Goal: Information Seeking & Learning: Find specific fact

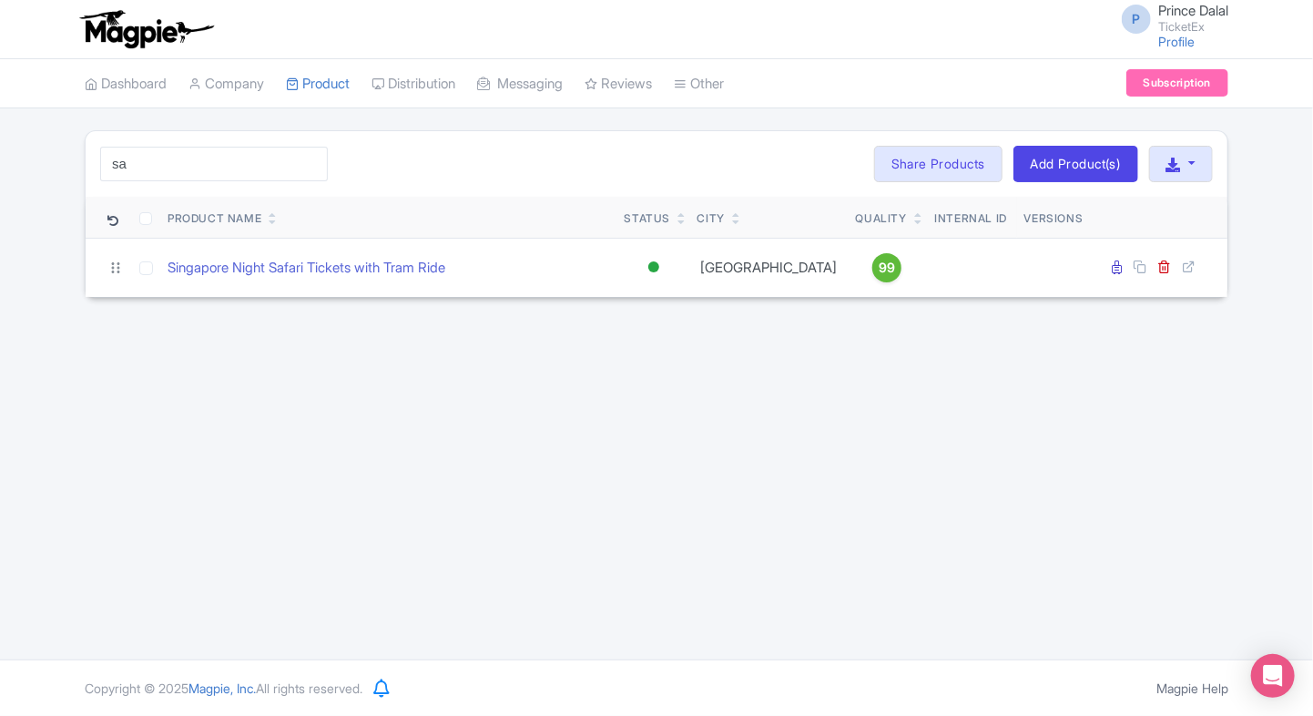
type input "s"
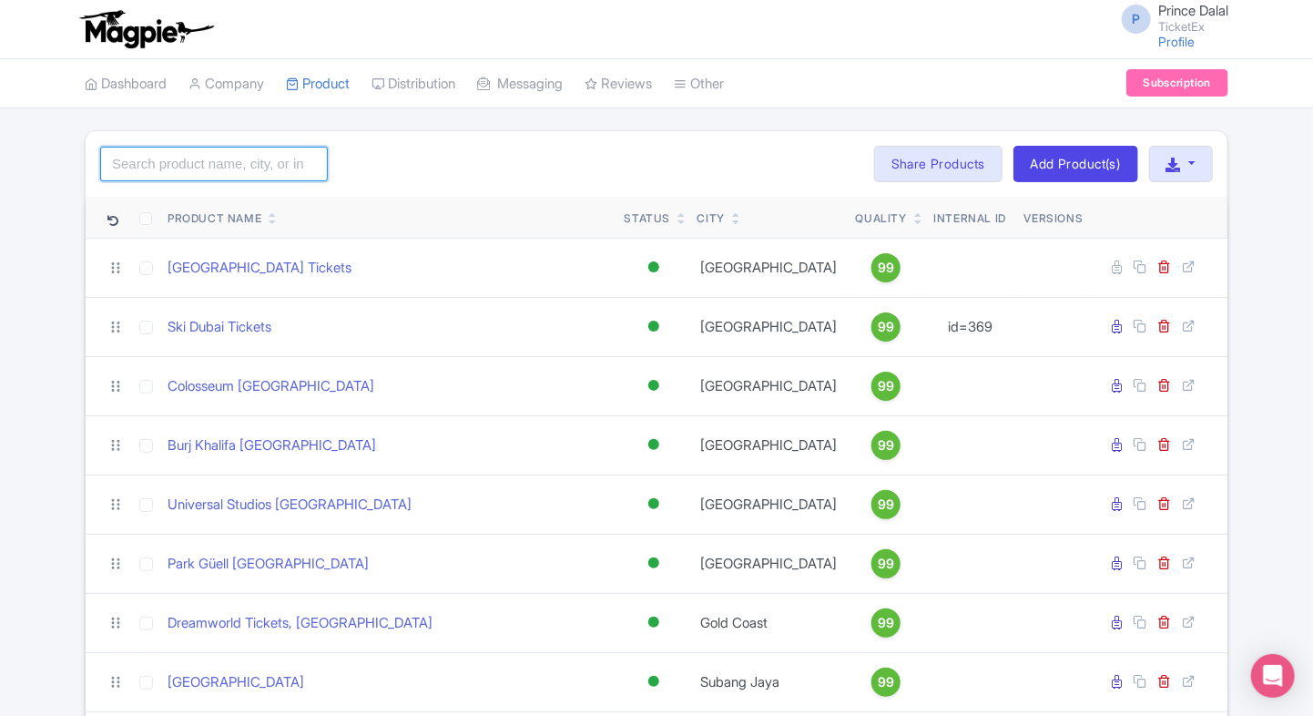
click at [218, 158] on input "search" at bounding box center [214, 164] width 228 height 35
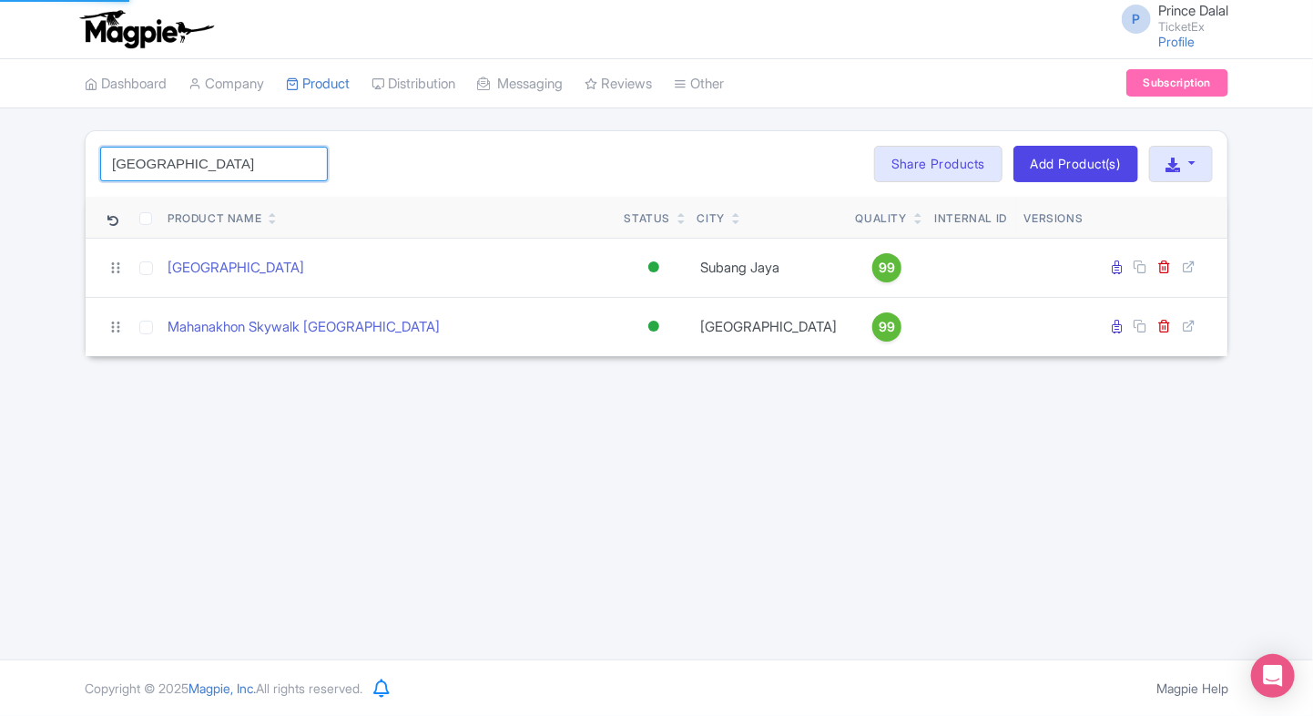
type input "bangkok"
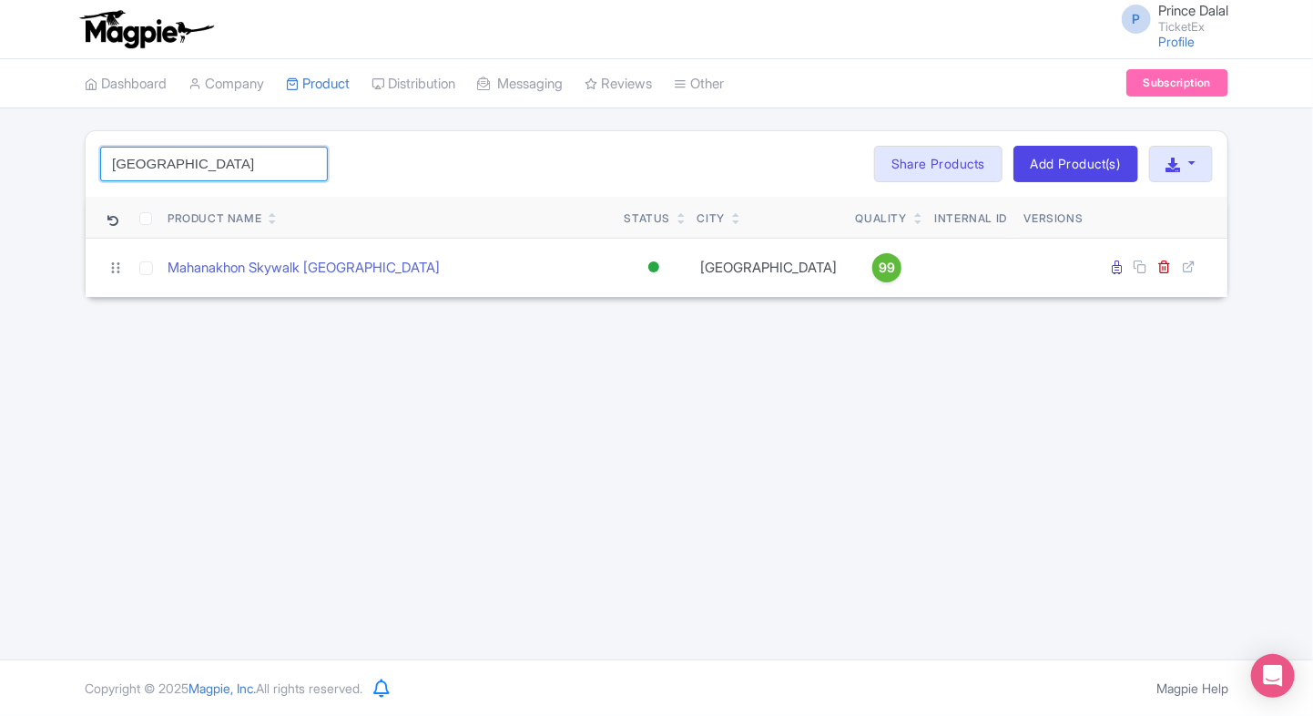
click at [208, 168] on input "bangkok" at bounding box center [214, 164] width 228 height 35
type input "colo"
click at [170, 159] on input "colo" at bounding box center [214, 164] width 228 height 35
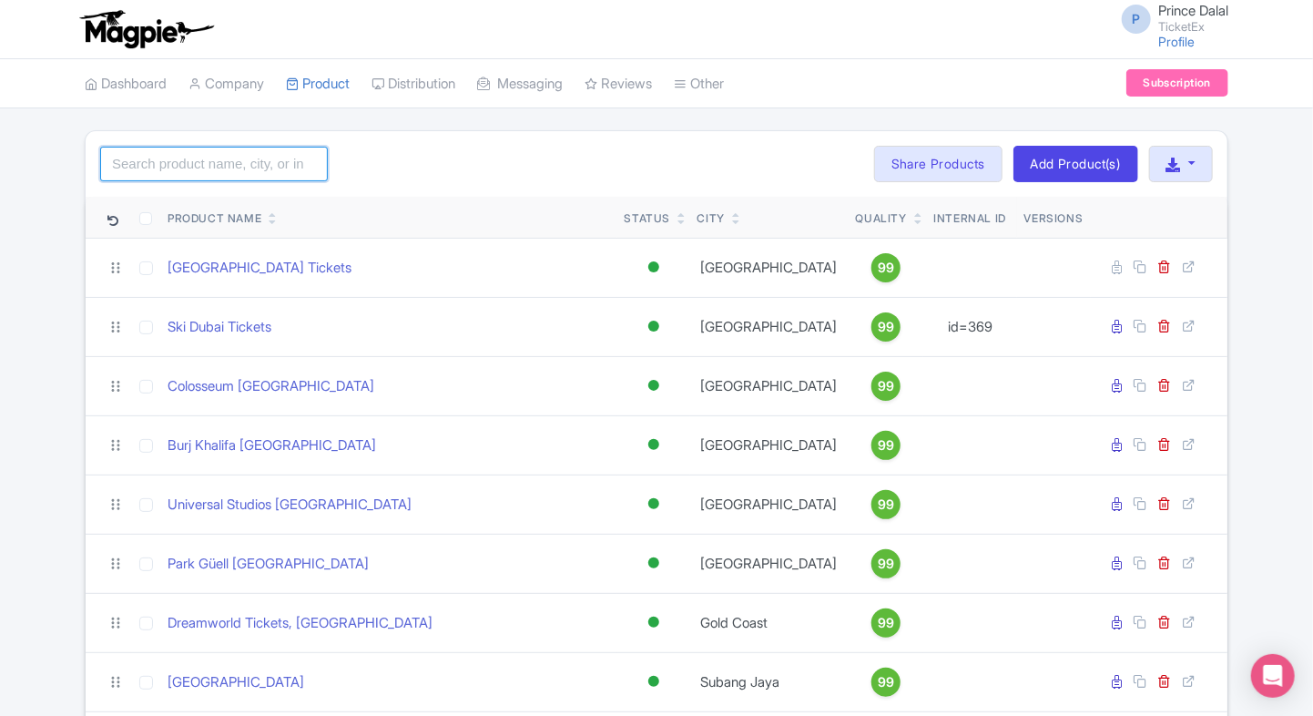
click at [257, 166] on input "search" at bounding box center [214, 164] width 228 height 35
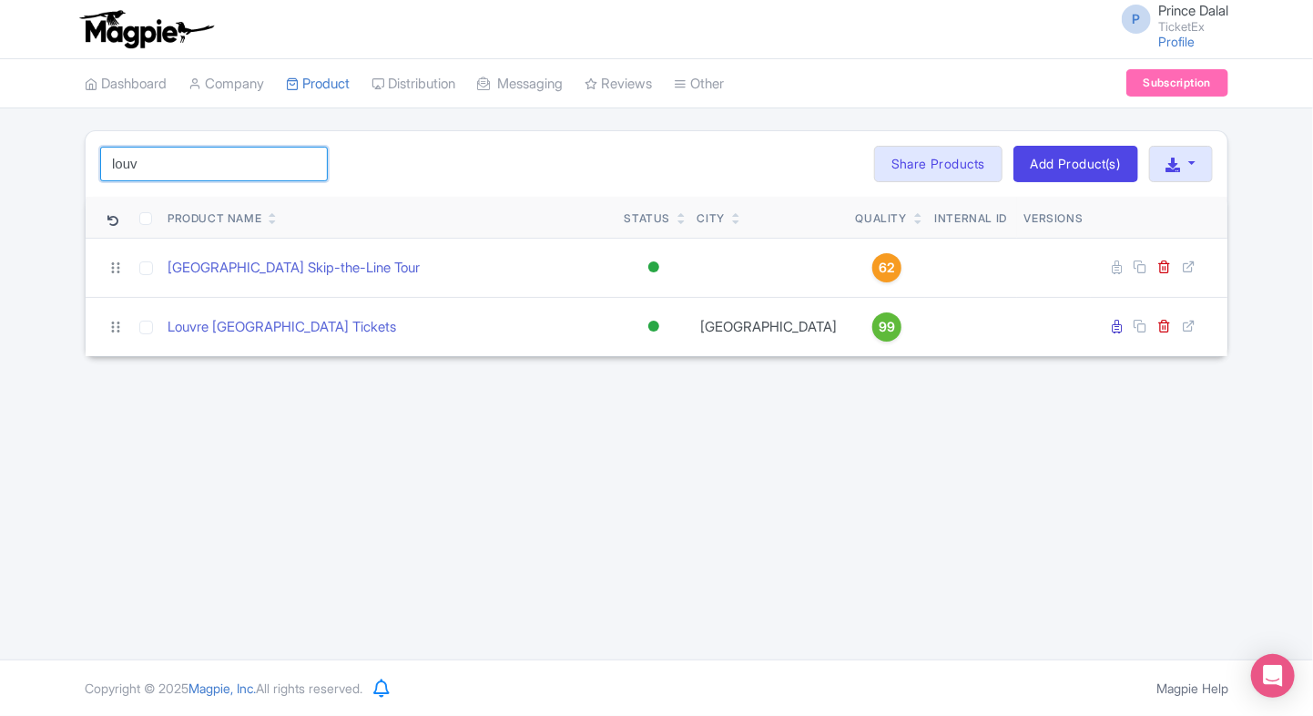
click at [247, 163] on input "louv" at bounding box center [214, 164] width 228 height 35
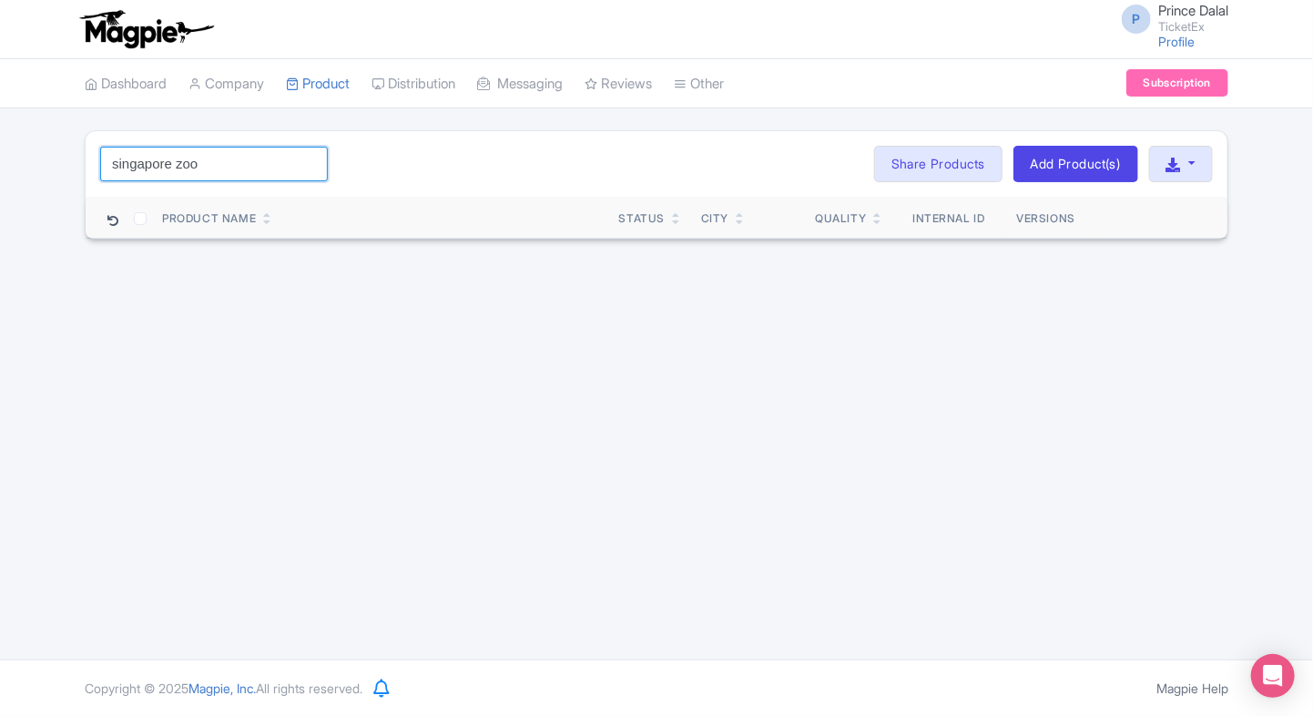
click at [291, 171] on input "singapore zoo" at bounding box center [214, 164] width 228 height 35
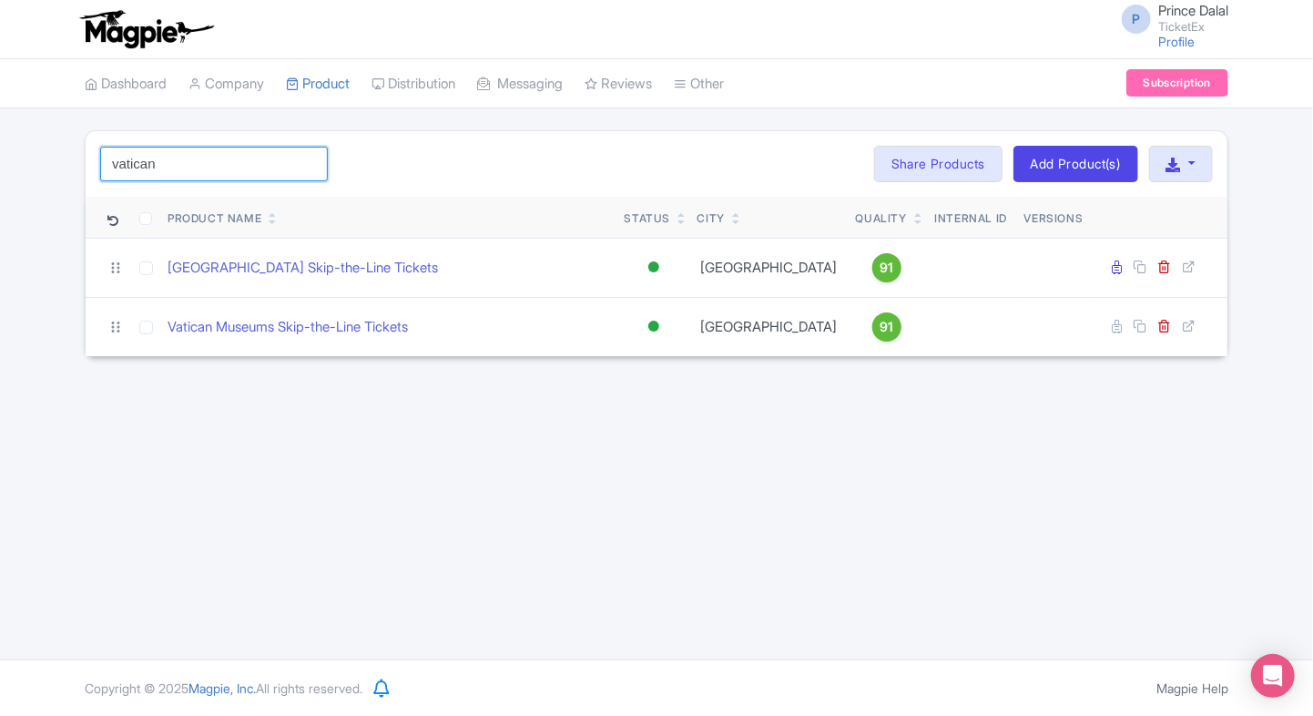
click at [267, 169] on input "vatican" at bounding box center [214, 164] width 228 height 35
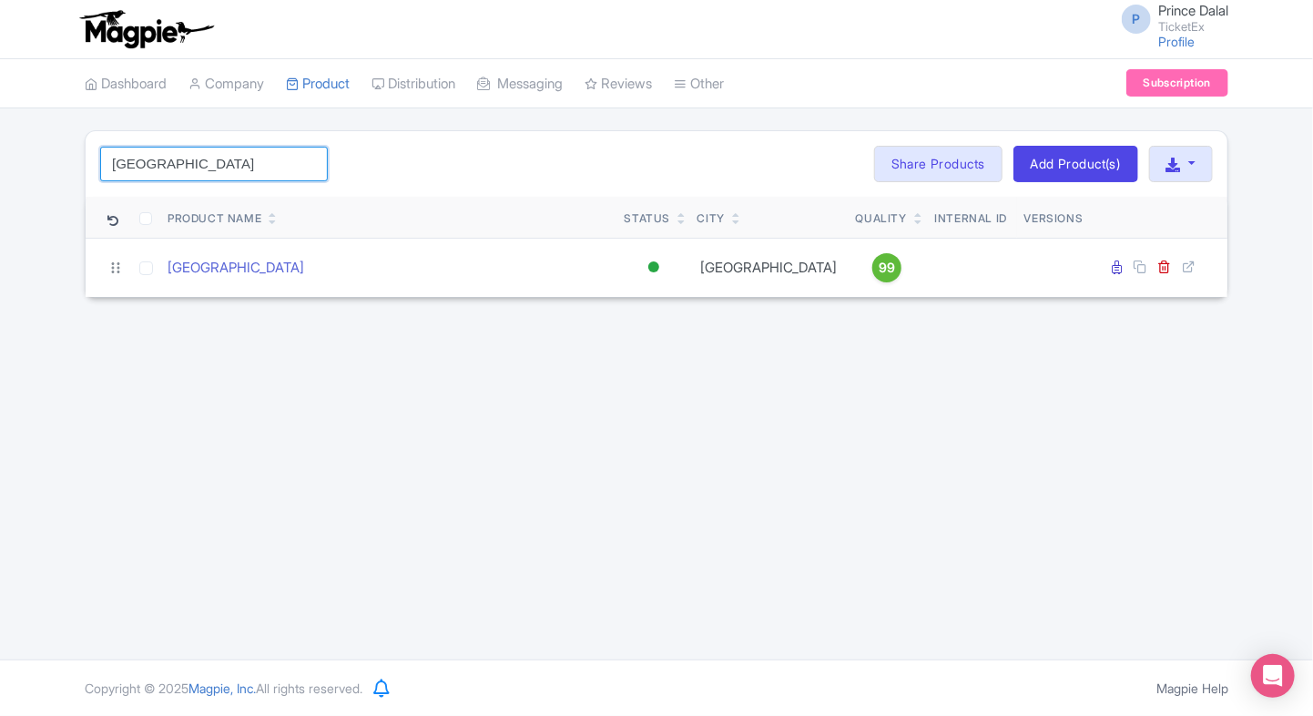
click at [280, 151] on input "paris" at bounding box center [214, 164] width 228 height 35
click at [280, 151] on input "s" at bounding box center [214, 164] width 228 height 35
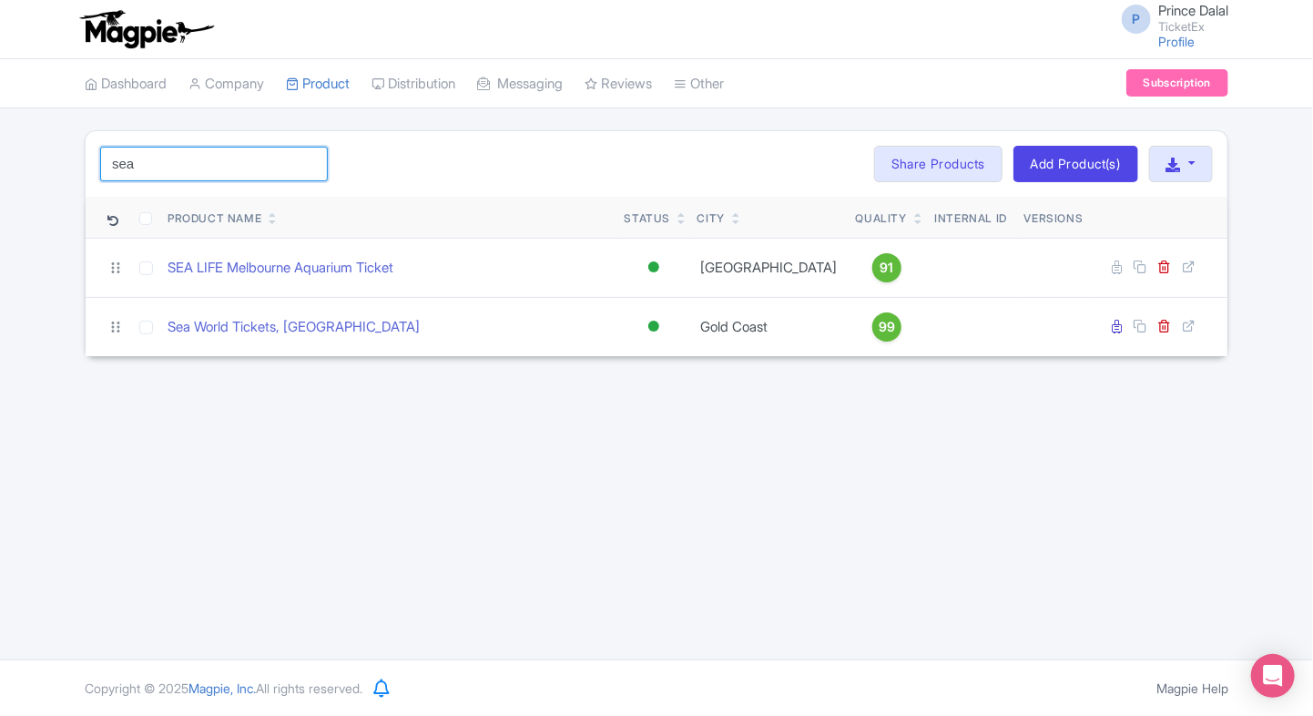
click at [228, 166] on input "sea" at bounding box center [214, 164] width 228 height 35
click at [228, 166] on input "ca" at bounding box center [214, 164] width 228 height 35
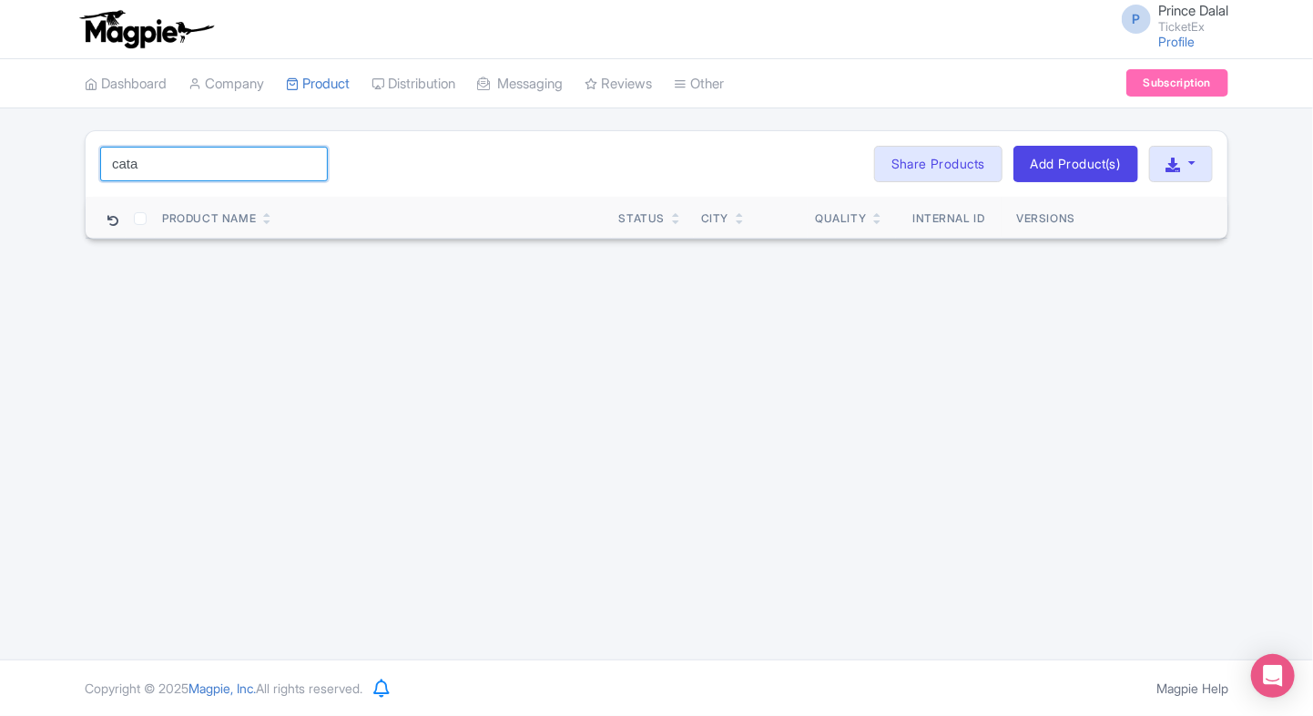
click at [299, 164] on input "cata" at bounding box center [214, 164] width 228 height 35
type input "c"
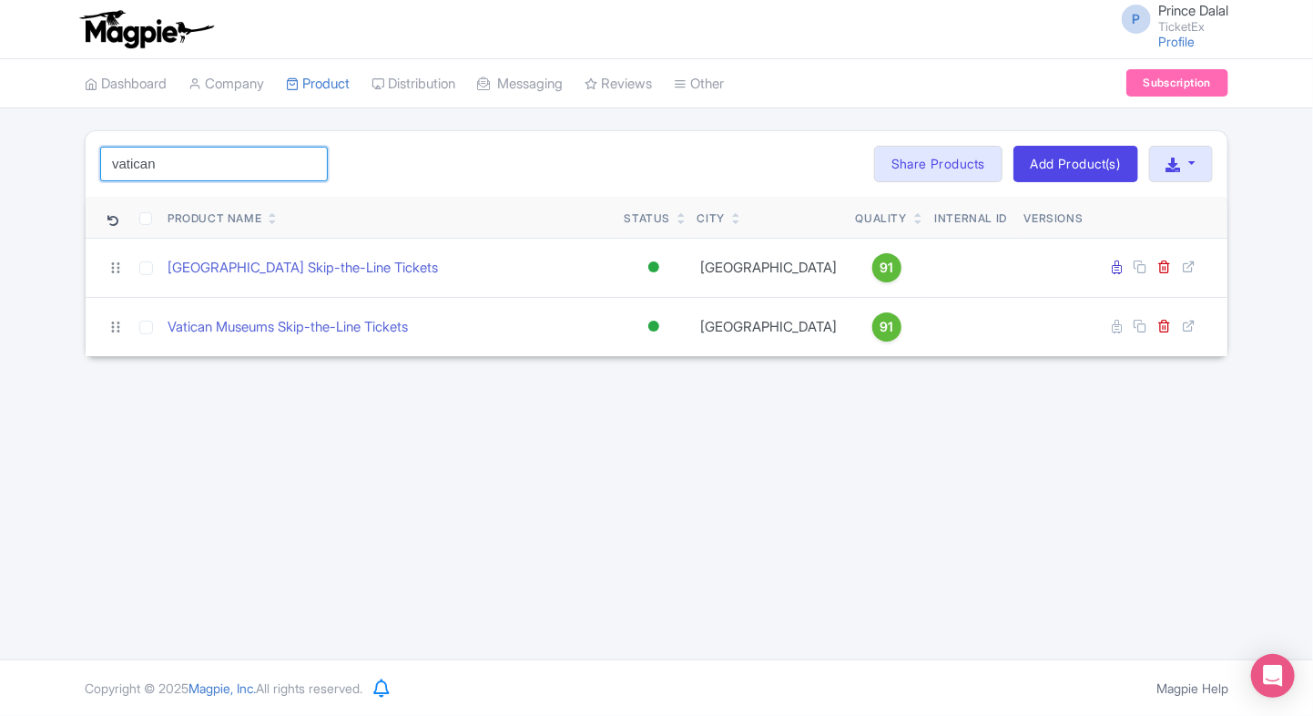
type input "vatican"
click at [312, 164] on input "vatican" at bounding box center [214, 164] width 228 height 35
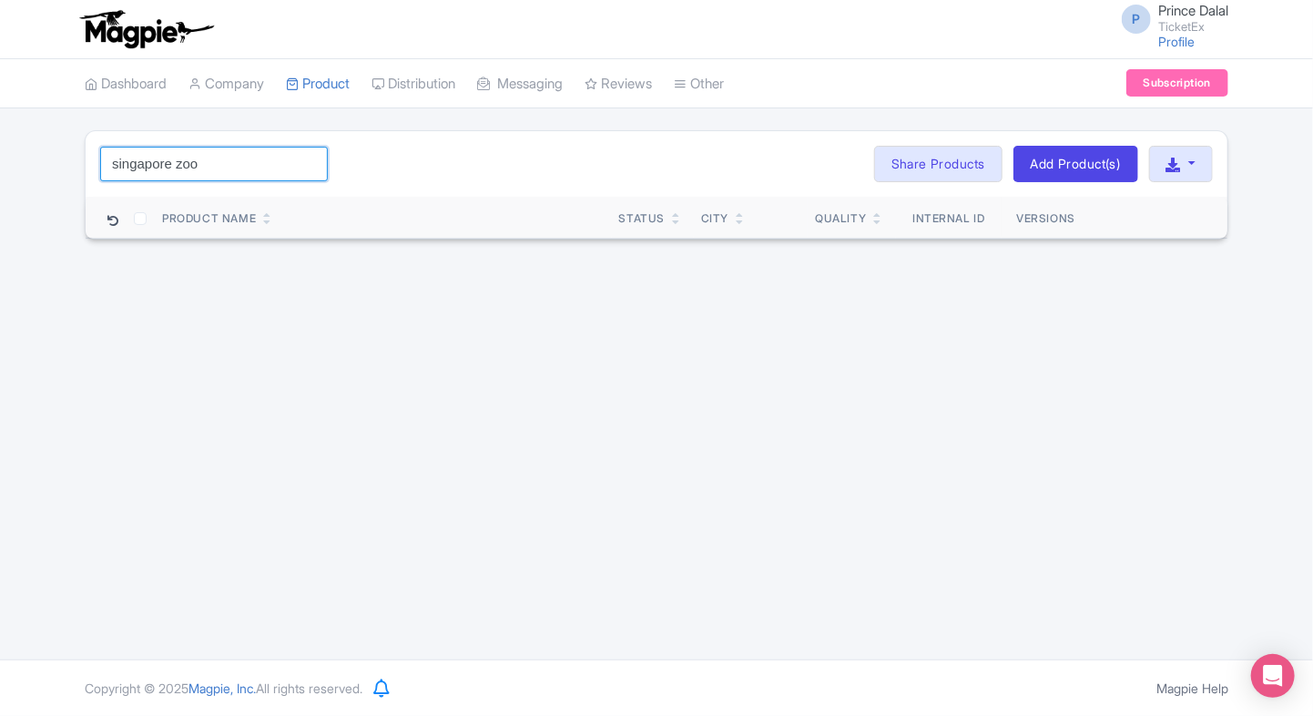
type input "singapore zoo"
click at [312, 164] on input "singapore zoo" at bounding box center [214, 164] width 228 height 35
type input "carnival"
click at [307, 155] on input "carnival" at bounding box center [214, 164] width 228 height 35
click at [307, 161] on input "carnival" at bounding box center [214, 164] width 228 height 35
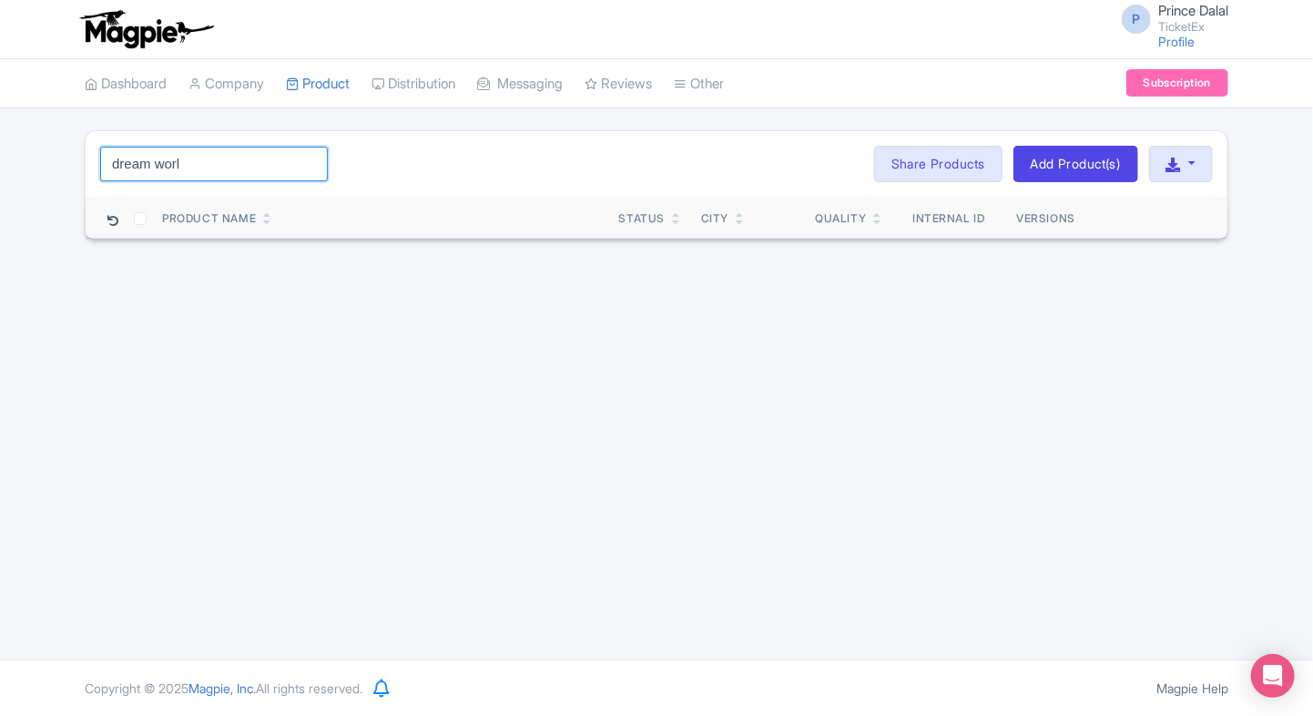
type input "dream world"
click at [307, 161] on input "dream world" at bounding box center [214, 164] width 228 height 35
type input "kl"
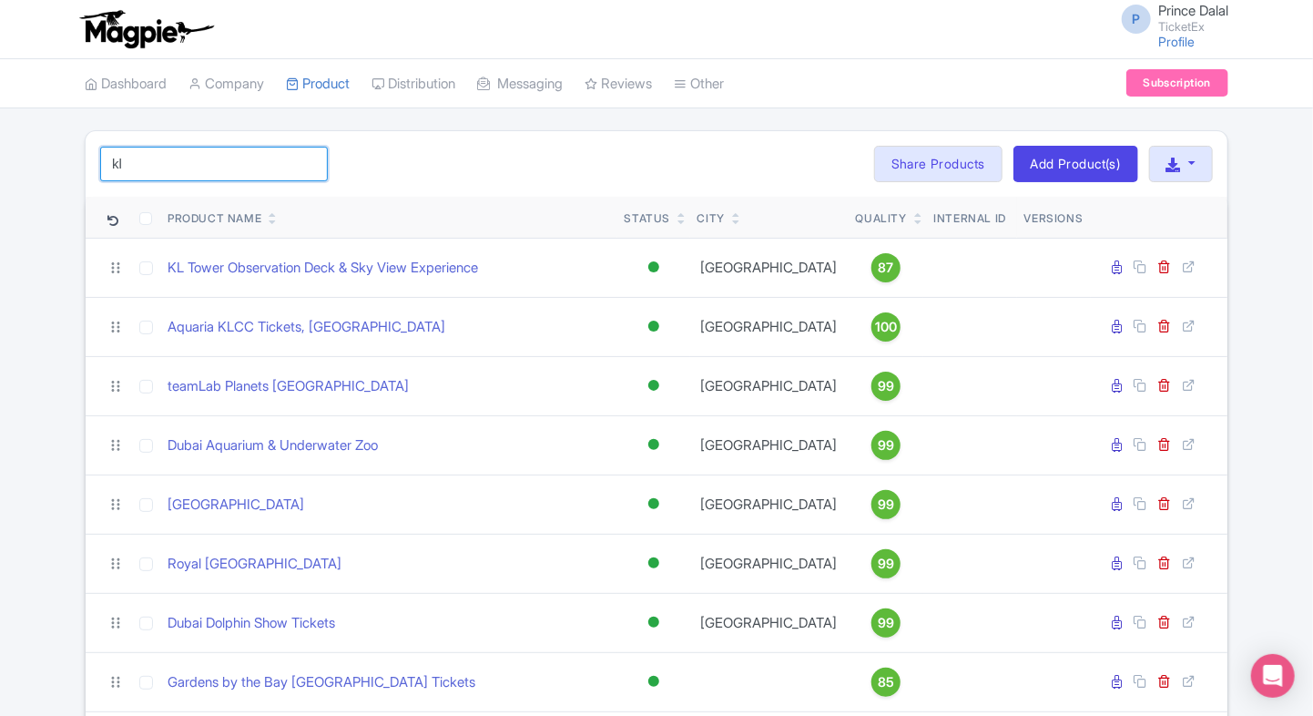
click at [307, 161] on input "kl" at bounding box center [214, 164] width 228 height 35
type input "kl"
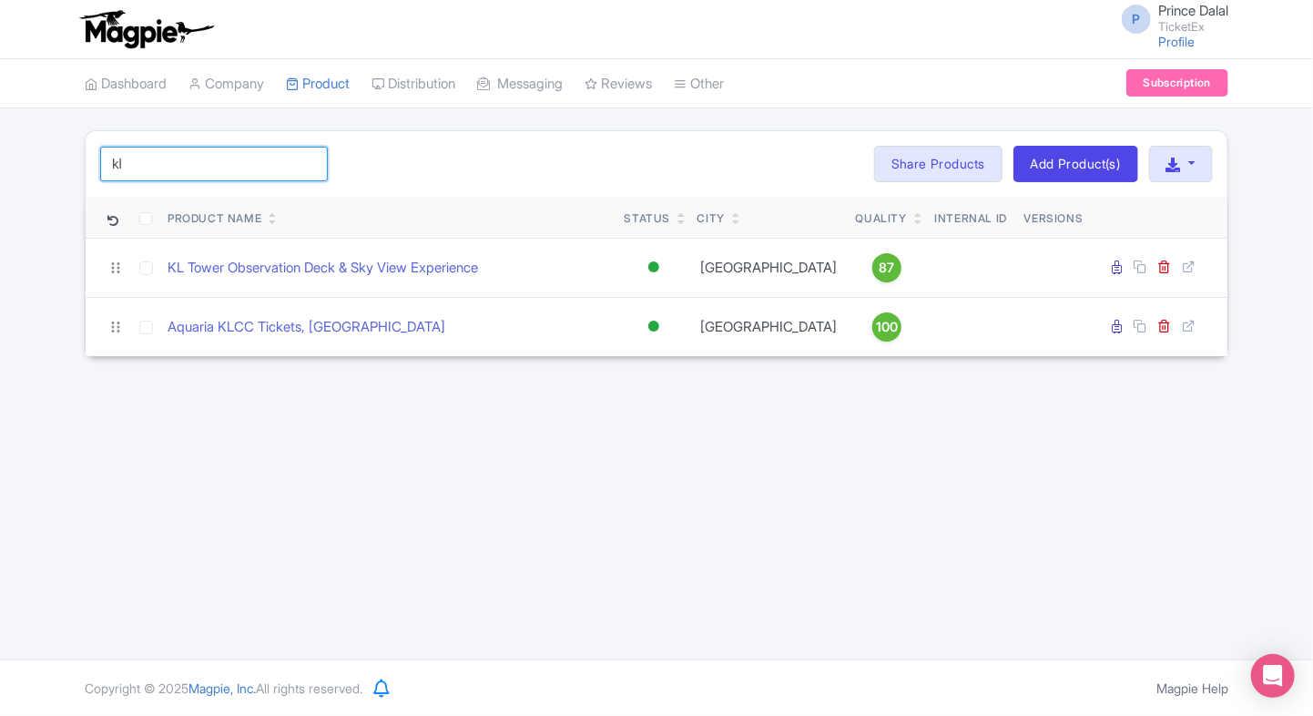
click at [305, 166] on input "kl" at bounding box center [214, 164] width 228 height 35
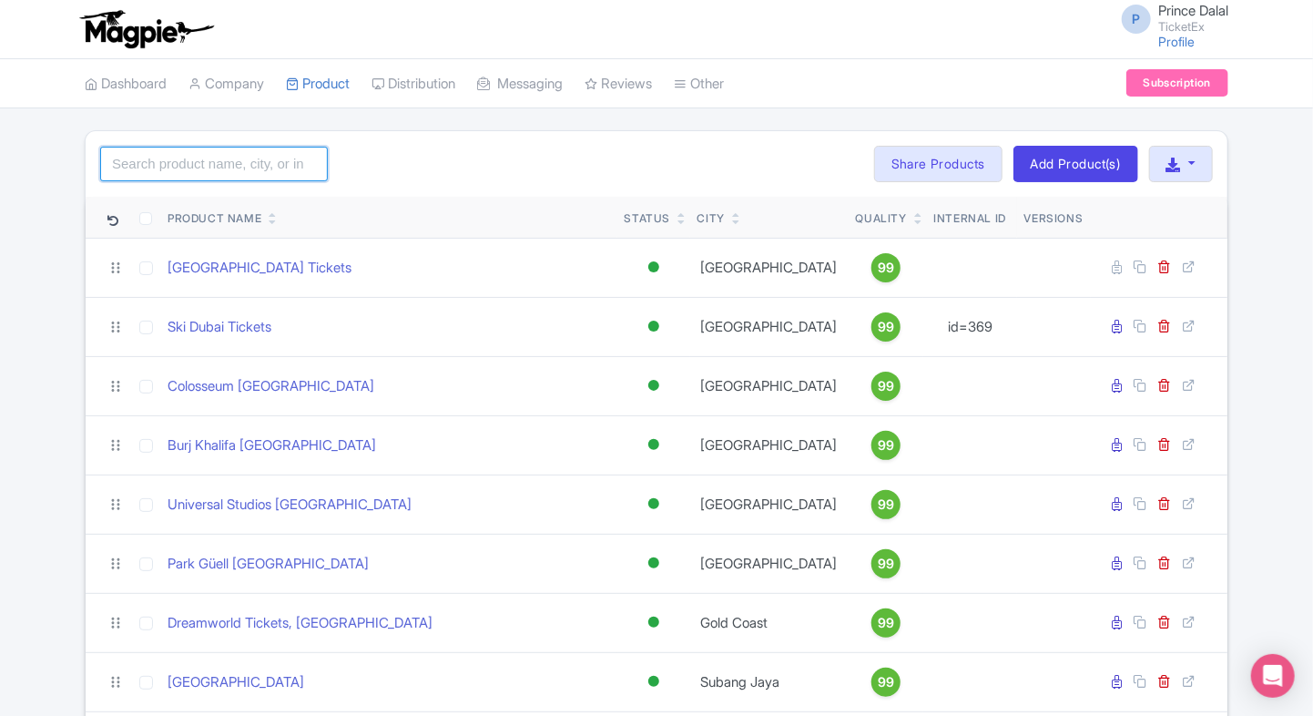
click at [193, 165] on input "search" at bounding box center [214, 164] width 228 height 35
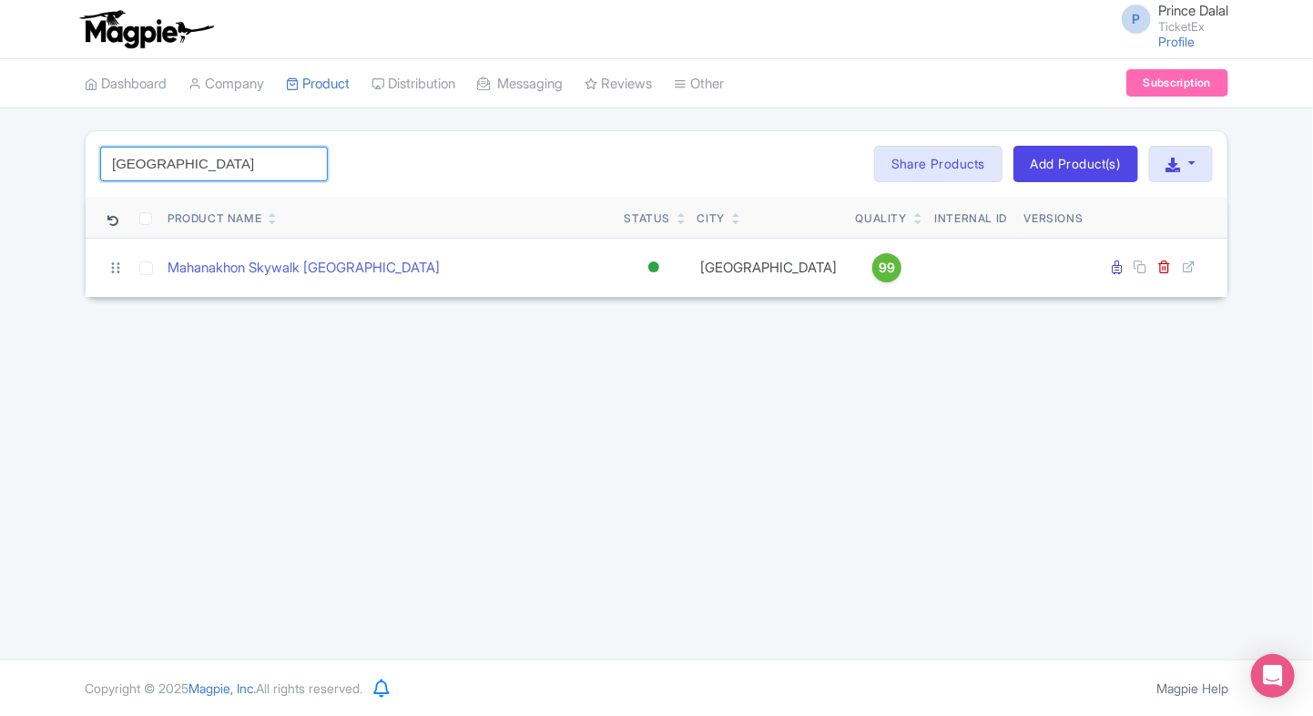
type input "bangkok"
click at [305, 162] on input "bangkok" at bounding box center [214, 164] width 228 height 35
type input "d"
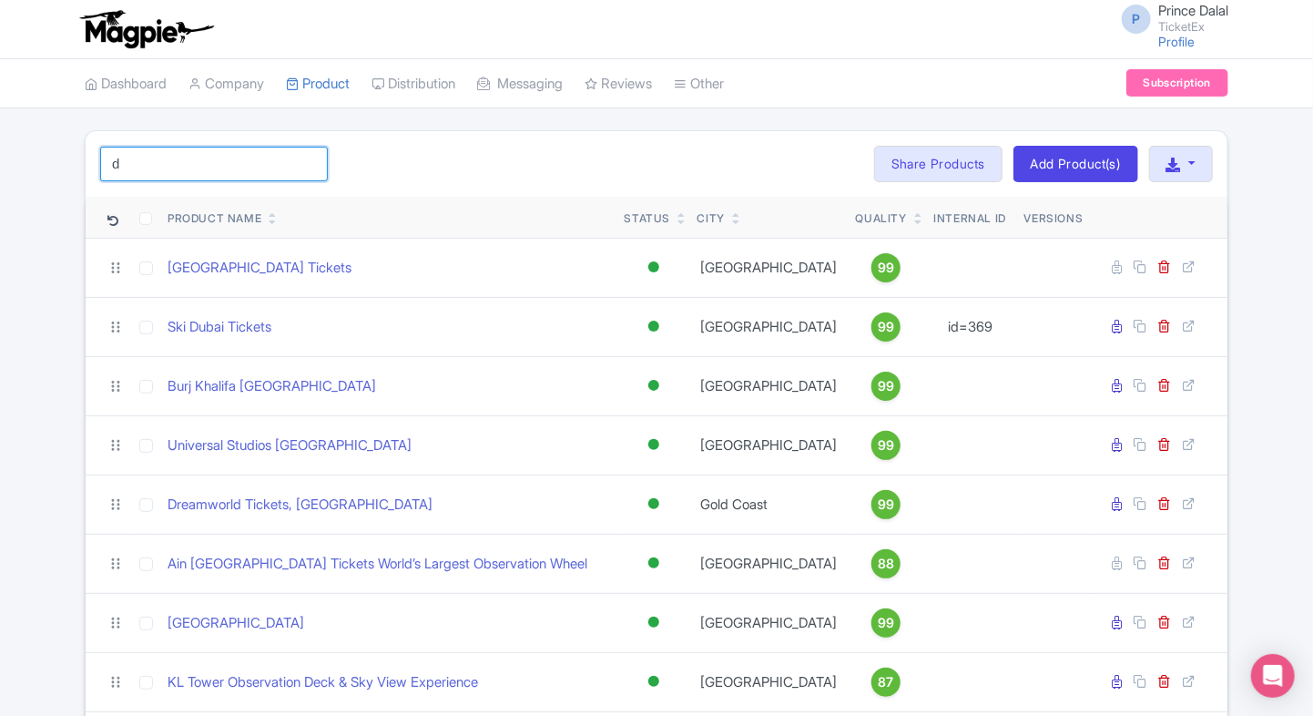
click at [164, 157] on input "d" at bounding box center [214, 164] width 228 height 35
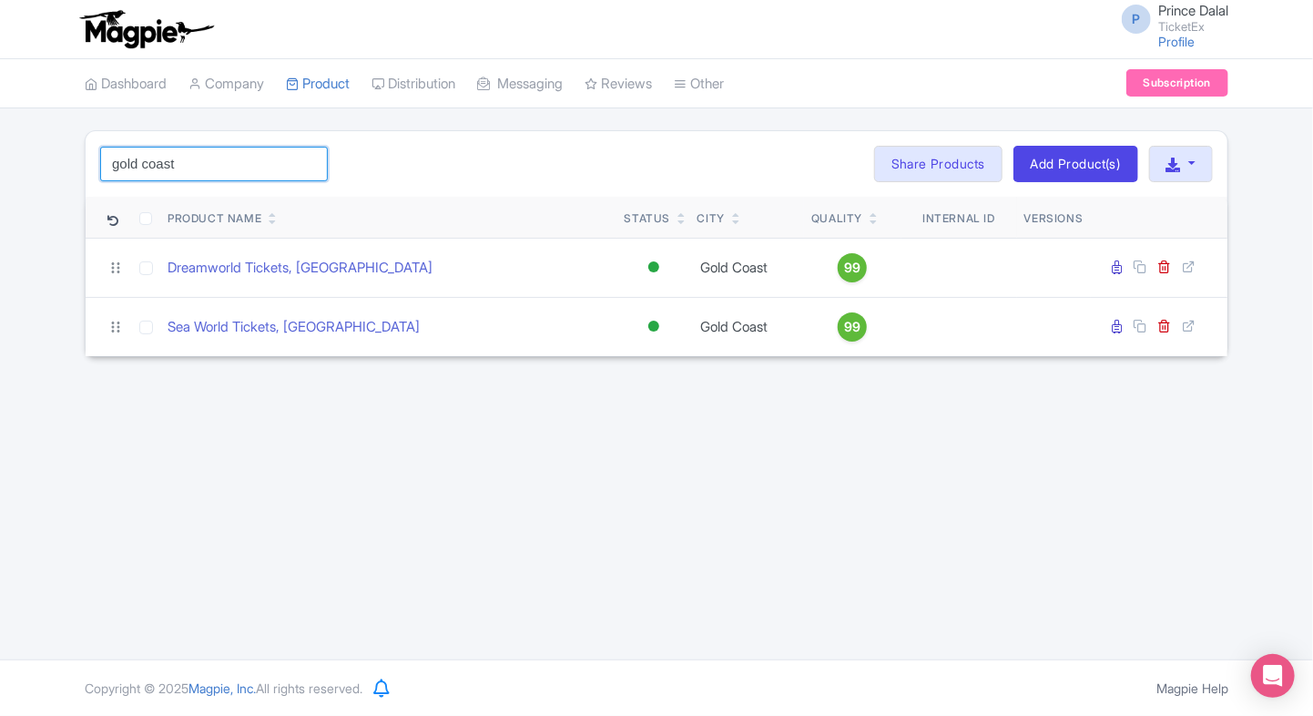
click at [206, 169] on input "gold coast" at bounding box center [214, 164] width 228 height 35
type input "d"
click at [264, 167] on input "dol" at bounding box center [214, 164] width 228 height 35
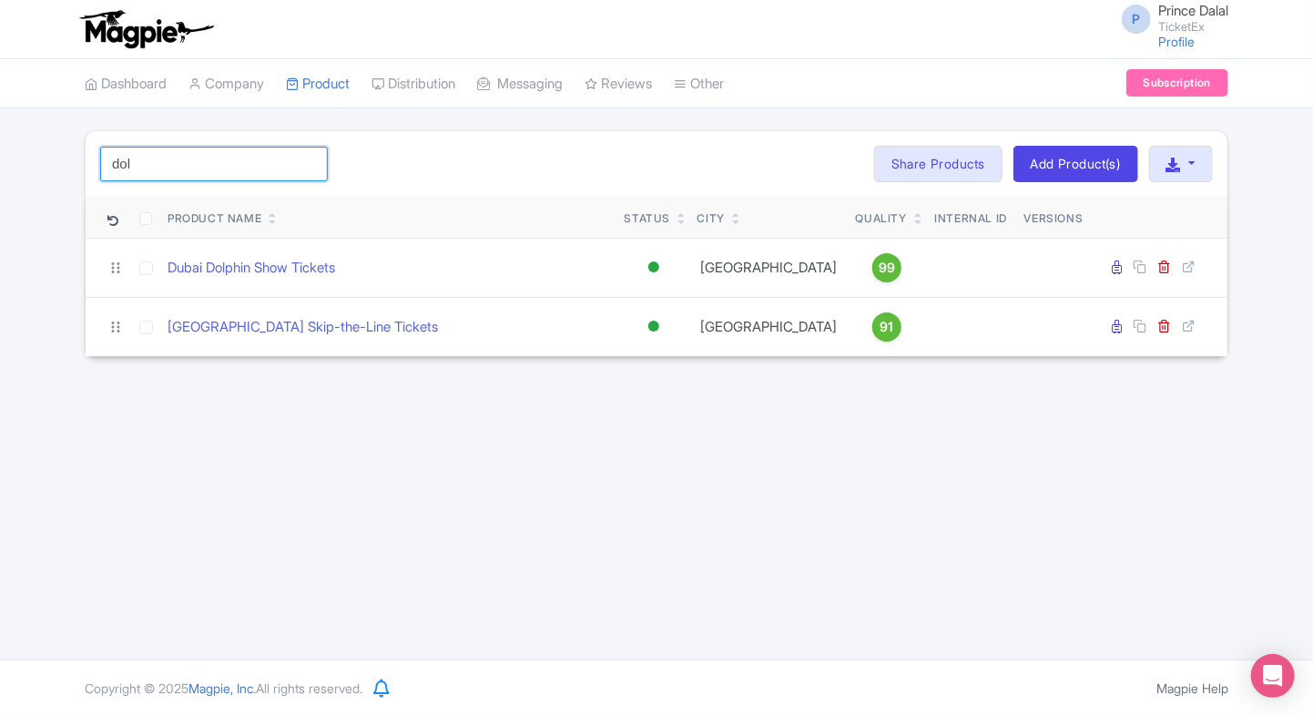
click at [264, 167] on input "dol" at bounding box center [214, 164] width 228 height 35
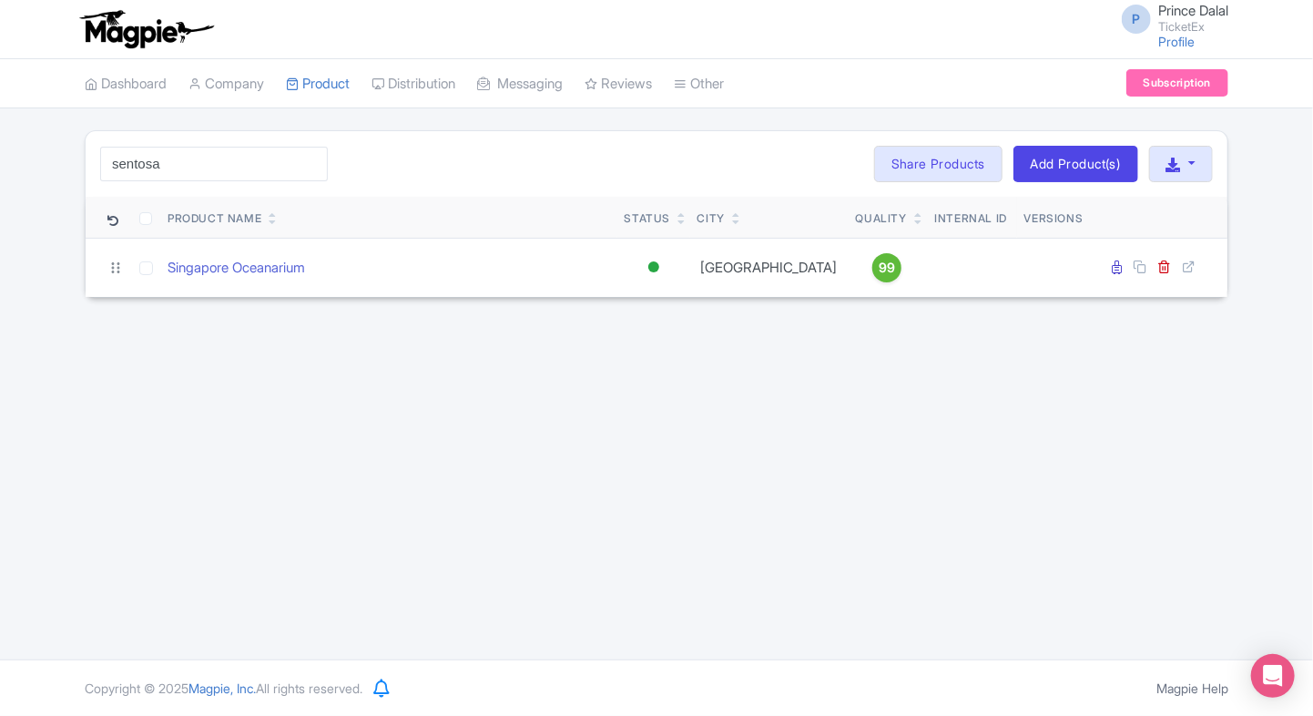
click at [880, 442] on div "P Prince Dalal TicketEx Profile Users Settings Sign out Dashboard Company Produ…" at bounding box center [656, 329] width 1313 height 659
click at [249, 158] on input "sentosa" at bounding box center [214, 164] width 228 height 35
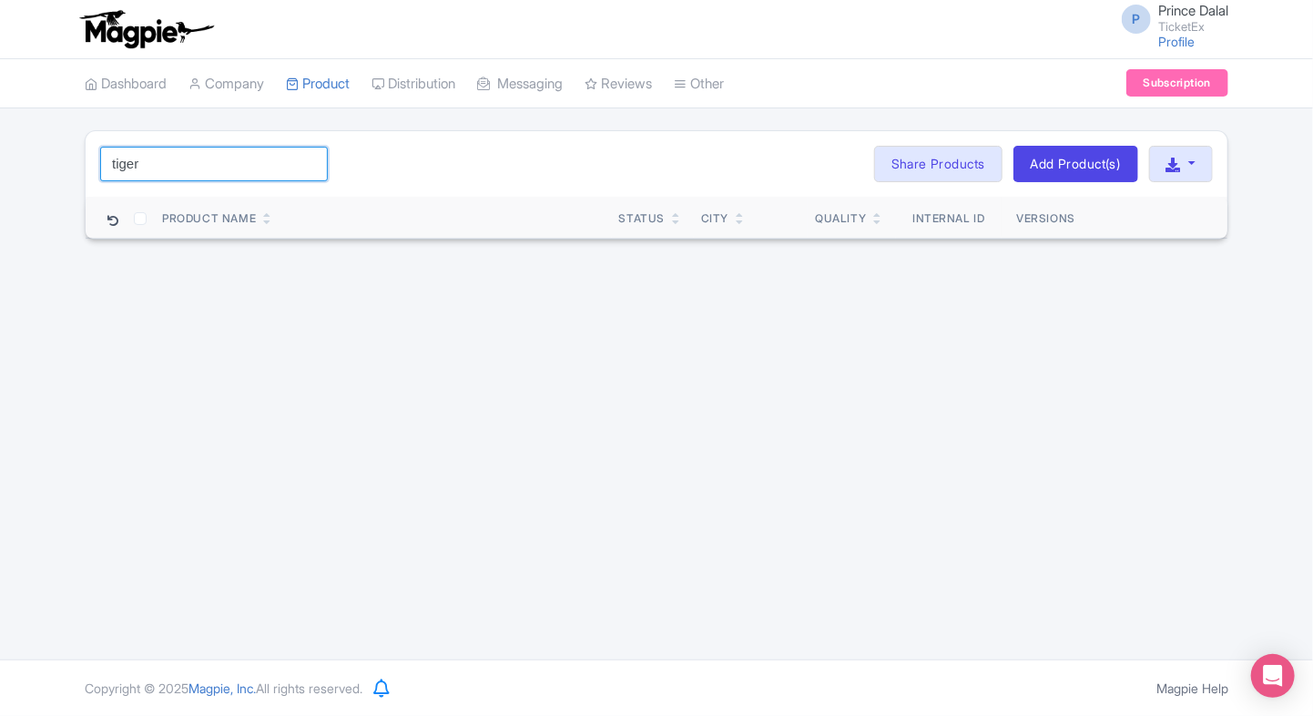
click at [249, 158] on input "tiger" at bounding box center [214, 164] width 228 height 35
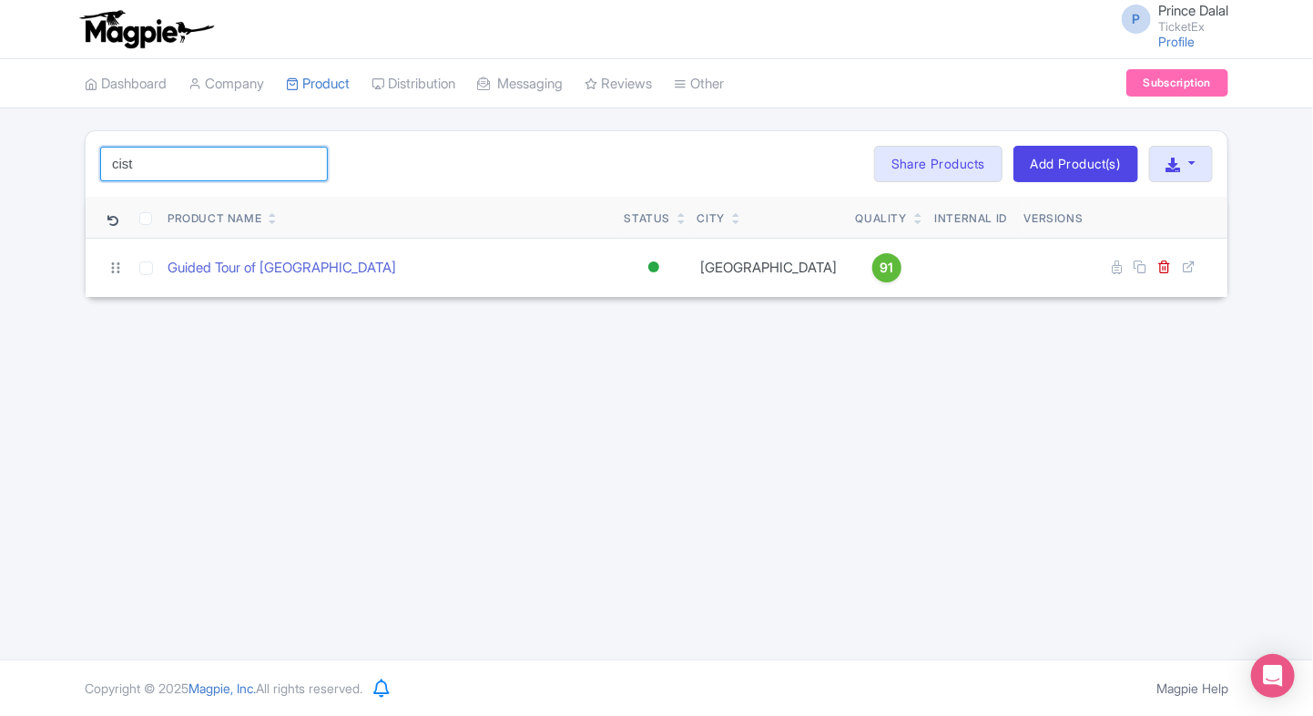
type input "cist"
click at [310, 154] on input "cist" at bounding box center [214, 164] width 228 height 35
click at [310, 160] on input "cist" at bounding box center [214, 164] width 228 height 35
type input "b"
click at [309, 167] on input "safari" at bounding box center [214, 164] width 228 height 35
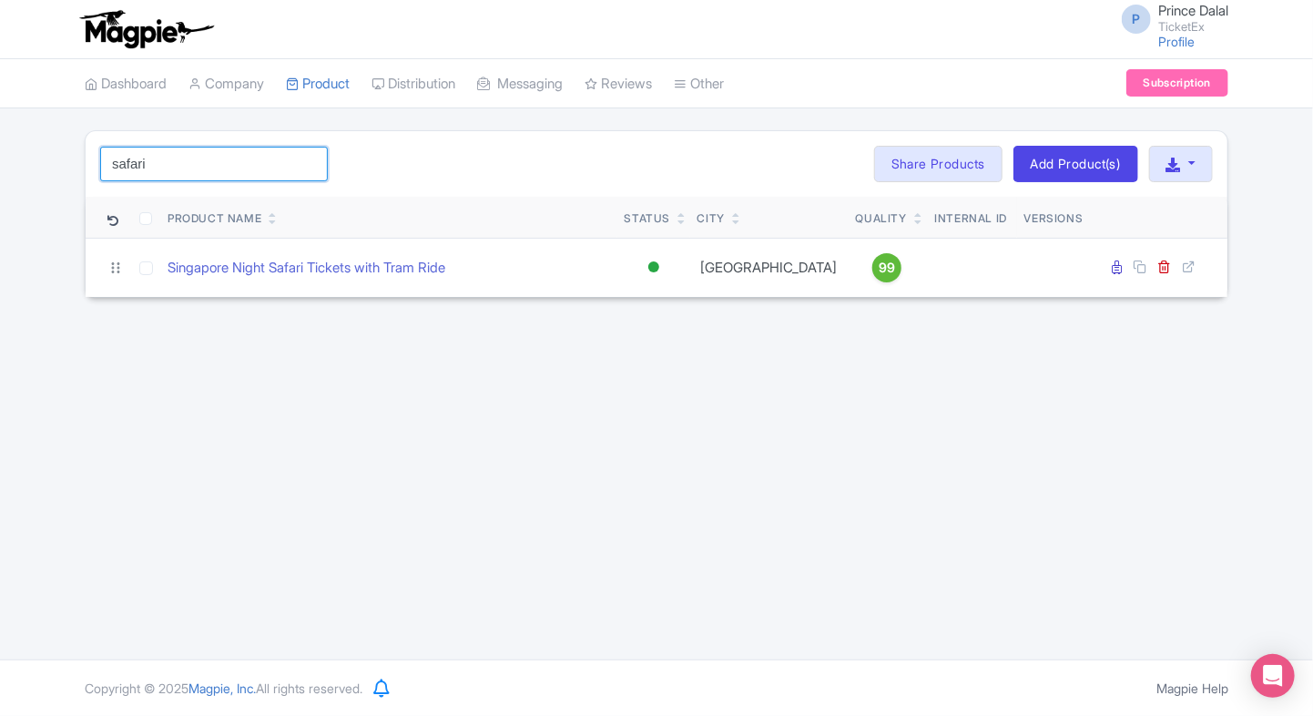
type input "safari"
click at [310, 166] on input "safari" at bounding box center [214, 164] width 228 height 35
click at [46, 248] on div "Search Bulk Actions Delete Add to Collection Share Products Add to Collection C…" at bounding box center [656, 213] width 1313 height 167
click at [325, 120] on link "My Products" at bounding box center [373, 130] width 173 height 28
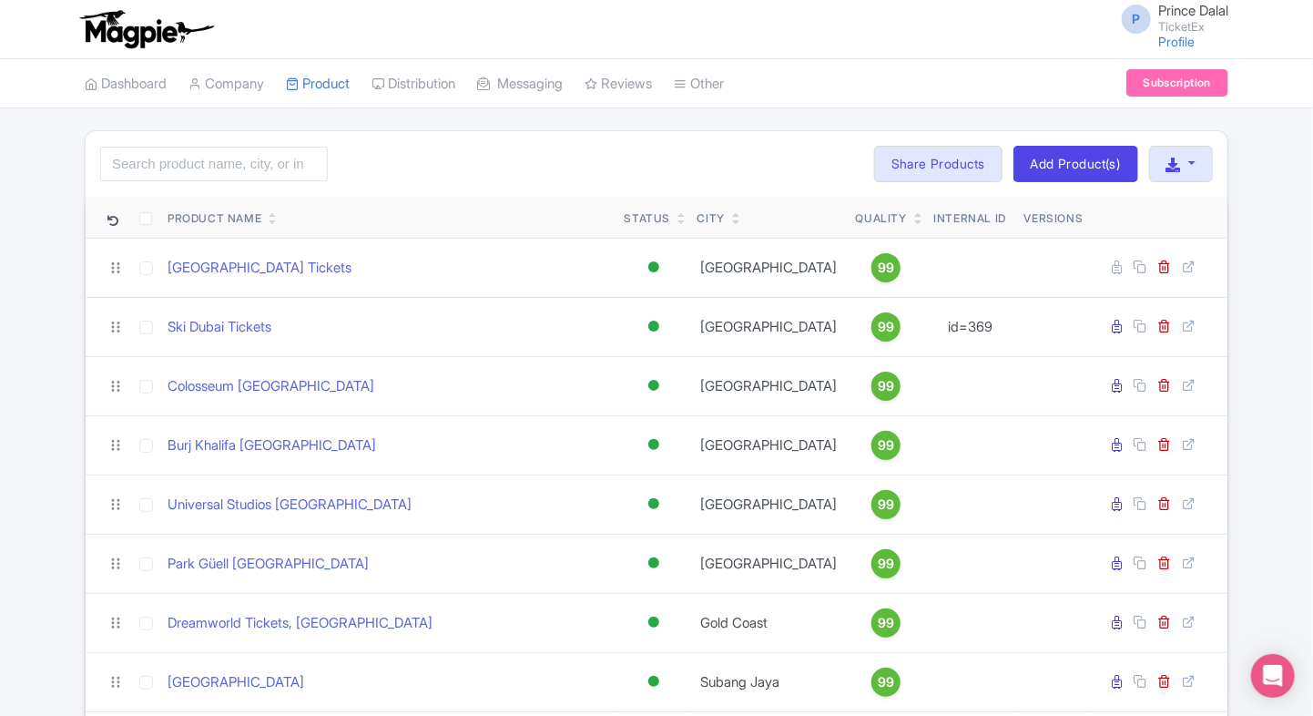
drag, startPoint x: 242, startPoint y: 142, endPoint x: 222, endPoint y: 151, distance: 22.0
click at [242, 142] on div "Search Bulk Actions Delete Add to Collection Share Products Add to Collection C…" at bounding box center [657, 164] width 1142 height 66
click at [222, 151] on input "search" at bounding box center [214, 164] width 228 height 35
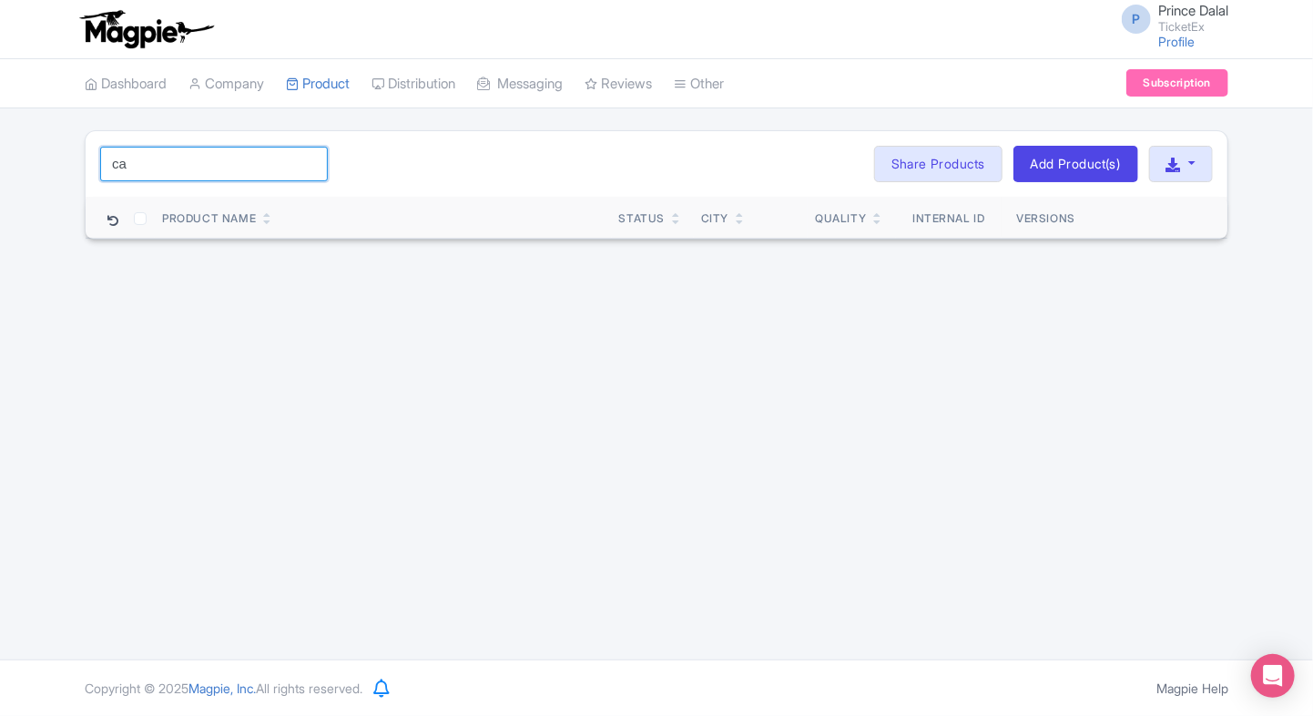
type input "c"
click at [88, 162] on div "Search Bulk Actions Delete Add to Collection Share Products Add to Collection C…" at bounding box center [657, 164] width 1142 height 66
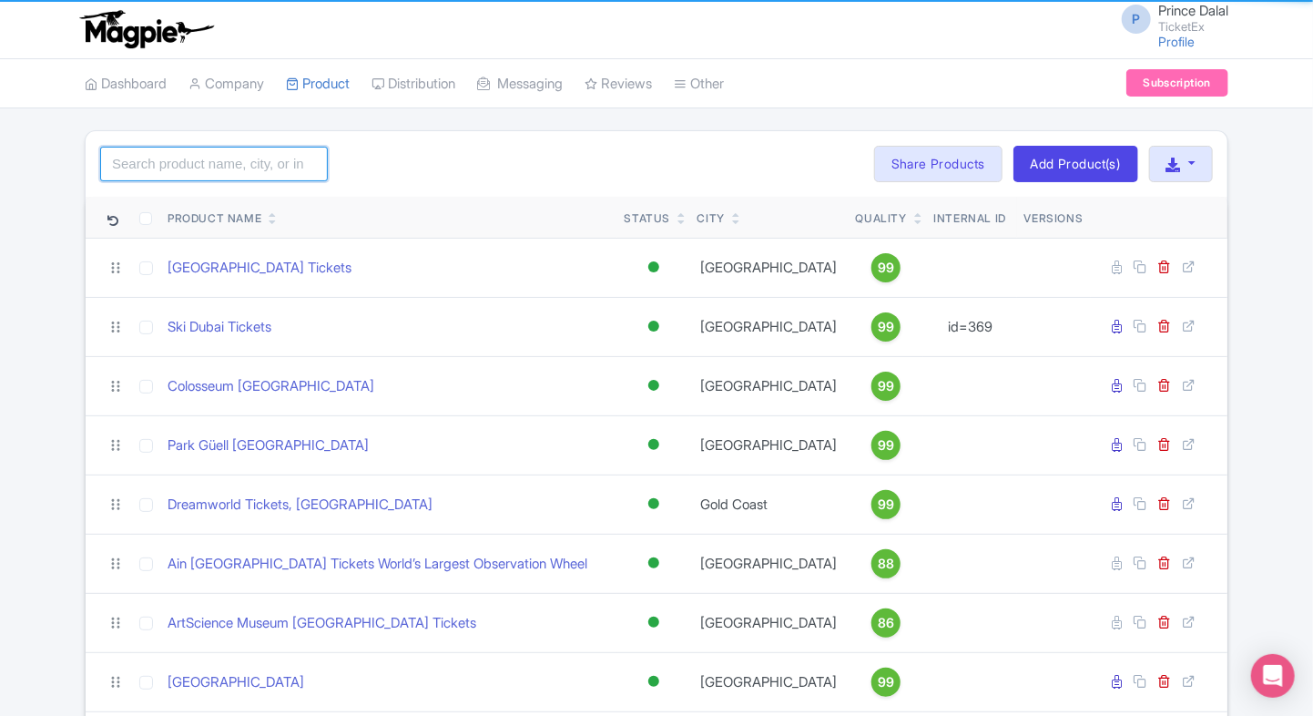
click at [163, 155] on input "search" at bounding box center [214, 164] width 228 height 35
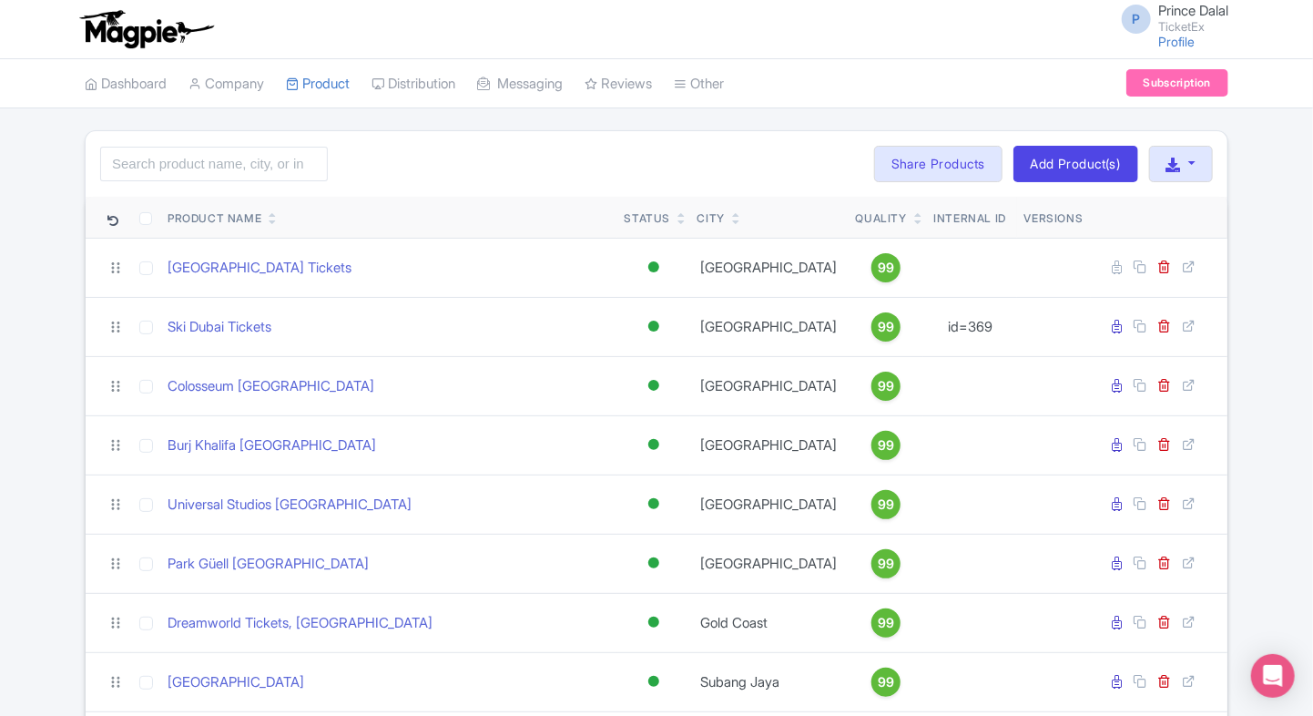
click at [0, 332] on html "P Prince Dalal TicketEx Profile Users Settings Sign out Dashboard Company Produ…" at bounding box center [656, 358] width 1313 height 716
